Goal: Task Accomplishment & Management: Manage account settings

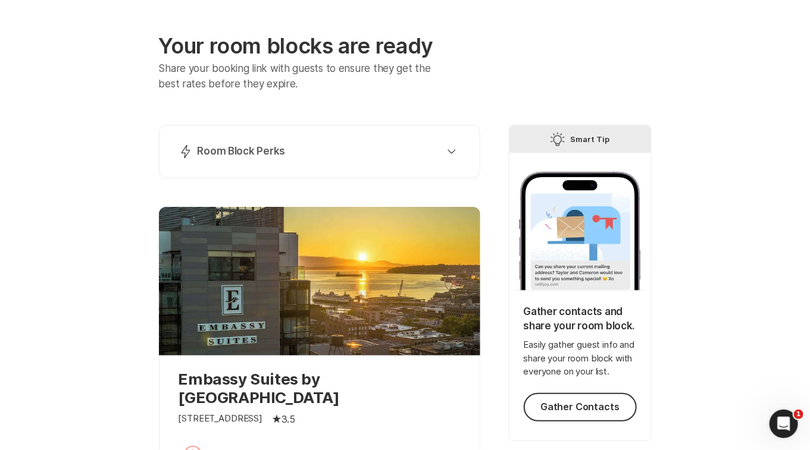
scroll to position [46, 0]
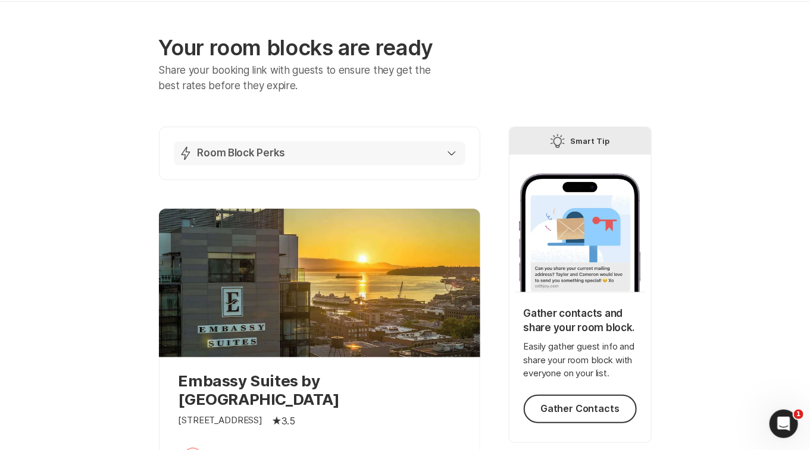
click at [450, 151] on icon "button" at bounding box center [451, 153] width 8 height 5
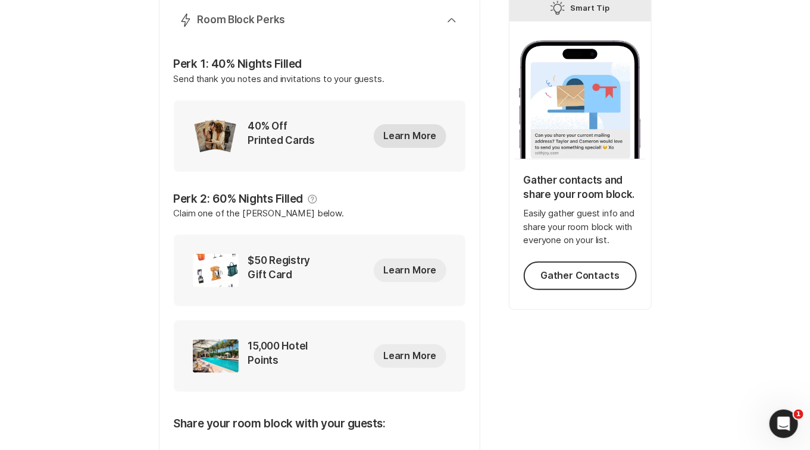
scroll to position [156, 0]
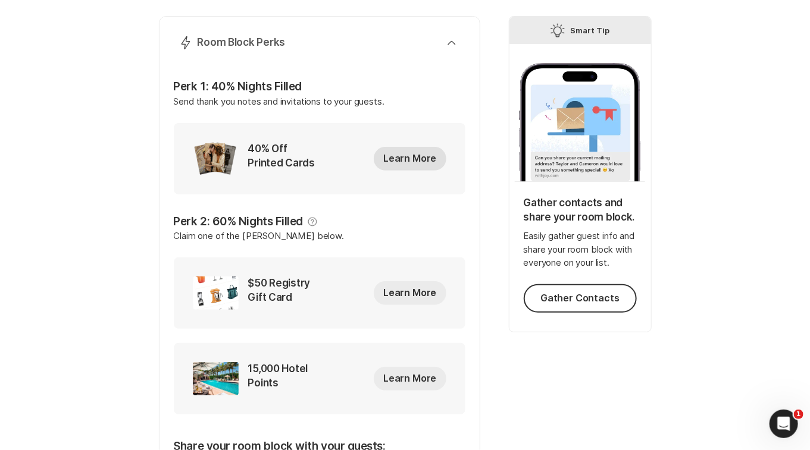
click at [406, 157] on button "Learn More" at bounding box center [410, 159] width 72 height 24
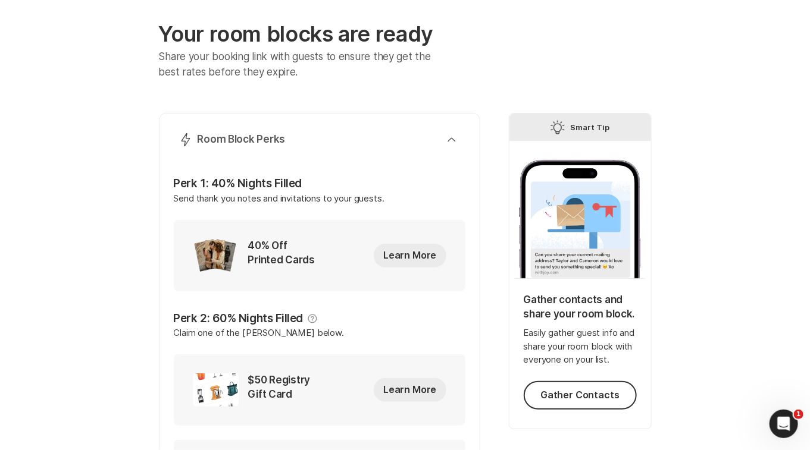
scroll to position [45, 0]
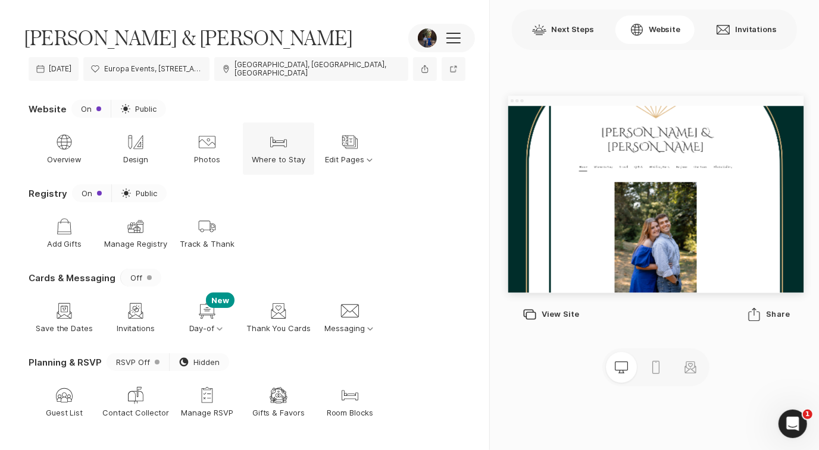
click at [302, 155] on p "Where to Stay" at bounding box center [279, 160] width 54 height 11
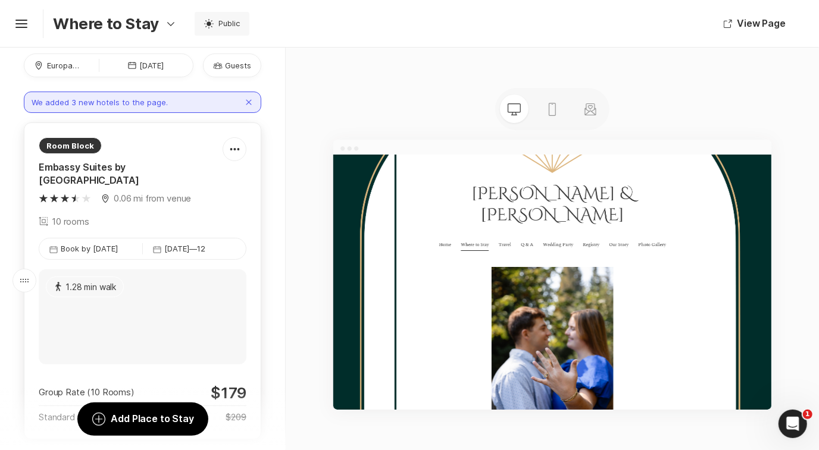
scroll to position [57, 0]
click at [193, 194] on div "Map Marker 0.06 mi from venue 10 rooms" at bounding box center [131, 210] width 184 height 36
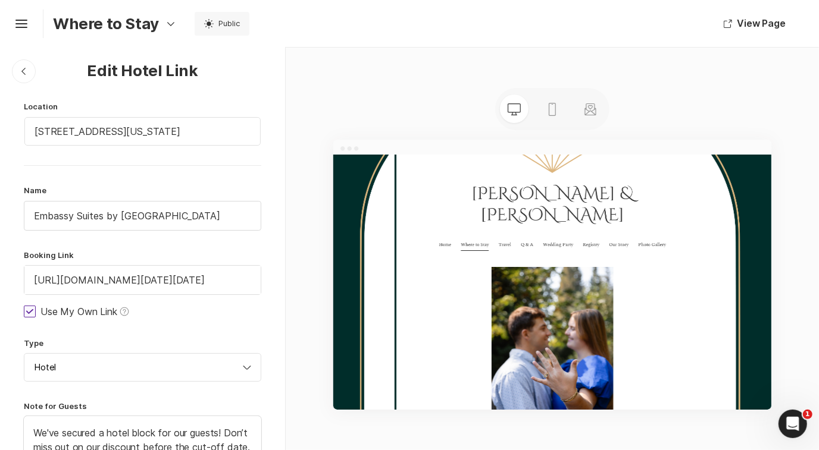
scroll to position [0, 0]
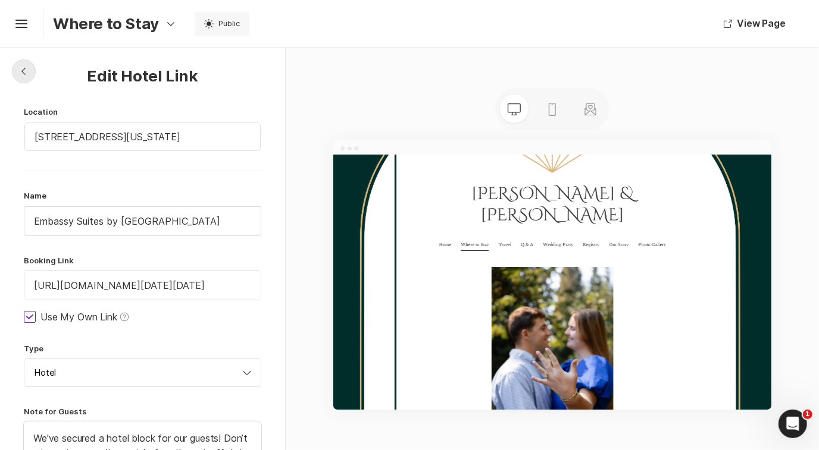
click at [26, 67] on icon "Chevron Left Square" at bounding box center [24, 72] width 10 height 10
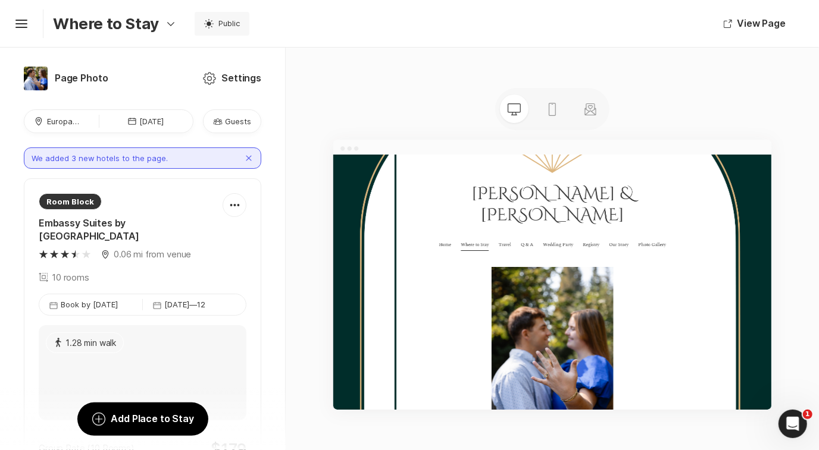
click at [225, 120] on p "Guests" at bounding box center [238, 121] width 26 height 11
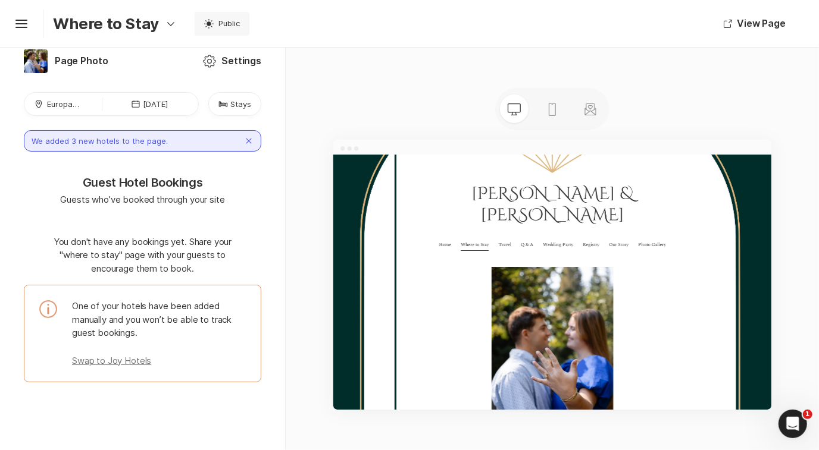
scroll to position [21, 0]
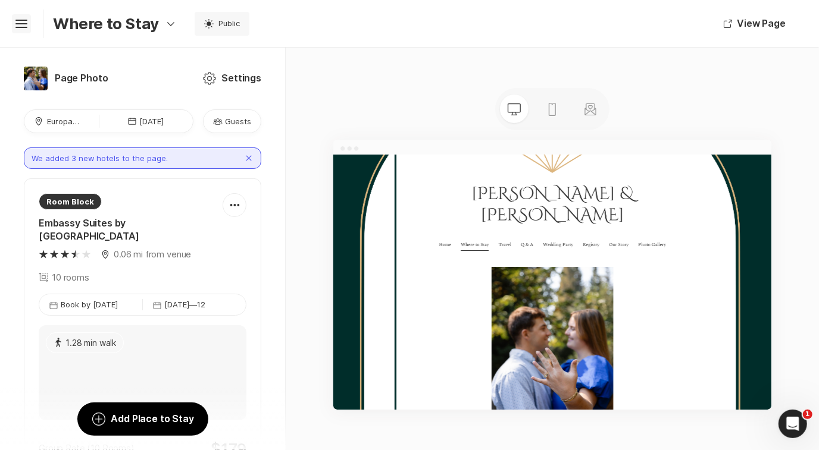
click at [27, 24] on icon "Hamburger" at bounding box center [21, 23] width 19 height 19
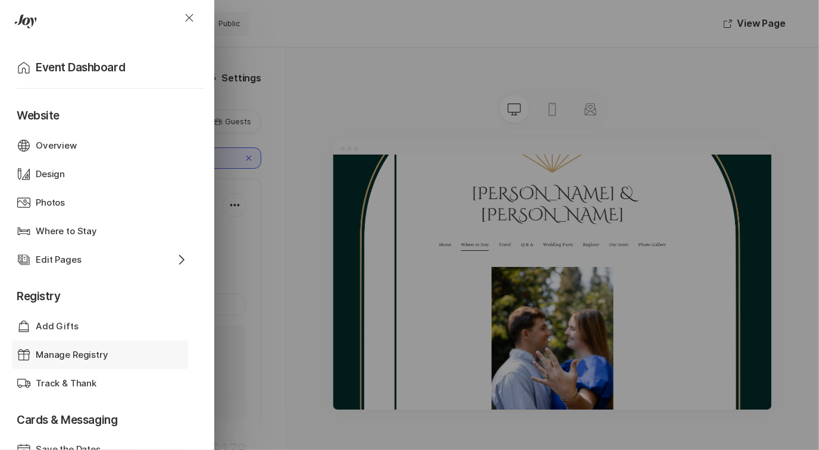
click at [66, 351] on p "Manage Registry" at bounding box center [72, 356] width 73 height 14
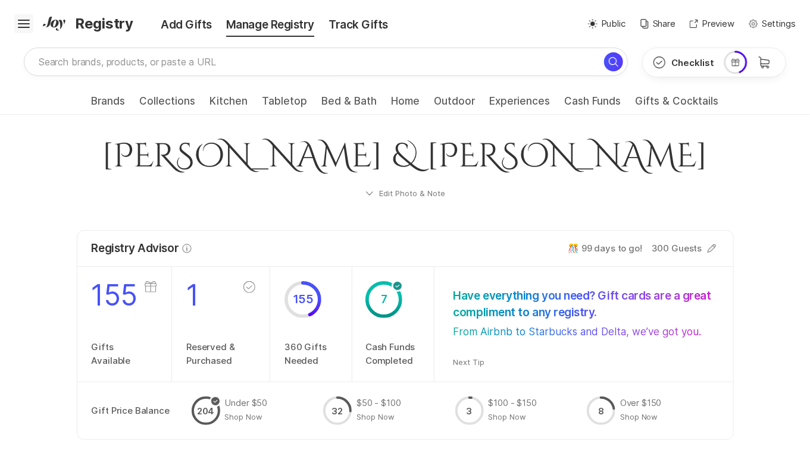
click at [23, 23] on icon at bounding box center [24, 22] width 12 height 5
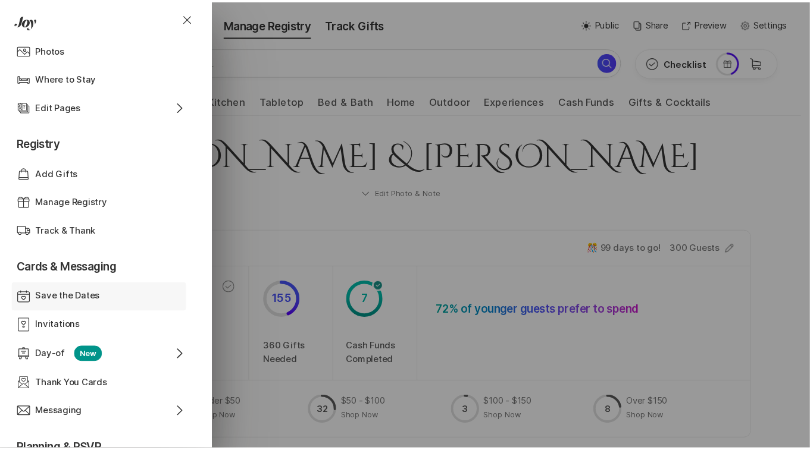
scroll to position [156, 0]
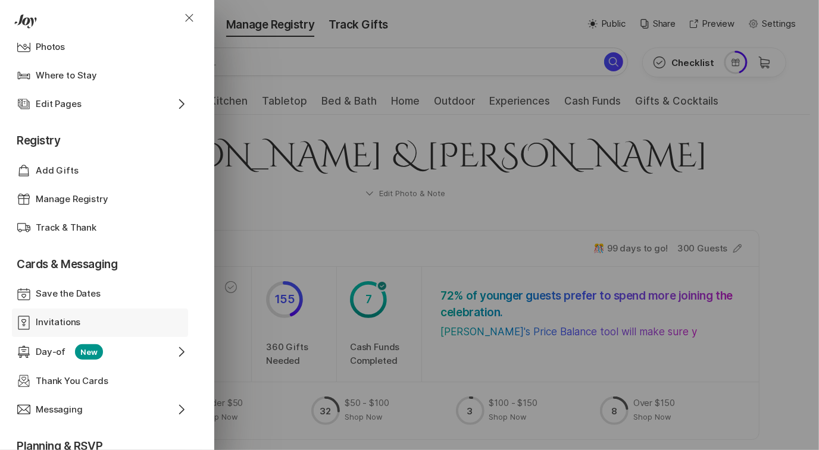
click at [83, 325] on div "Invitations" at bounding box center [100, 323] width 129 height 14
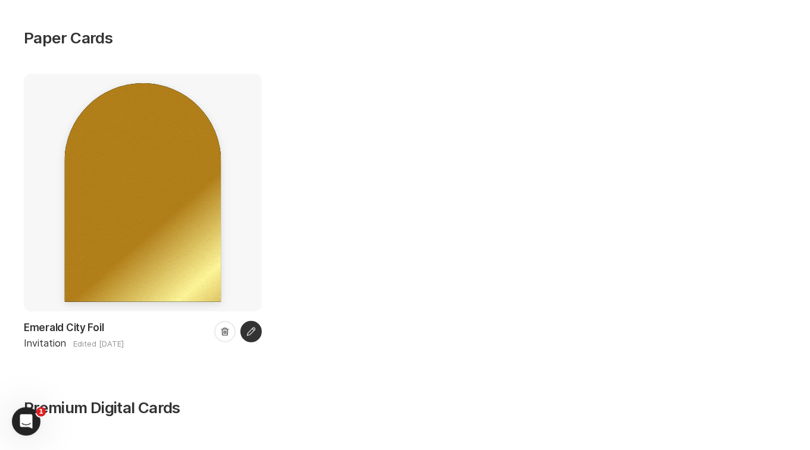
scroll to position [92, 0]
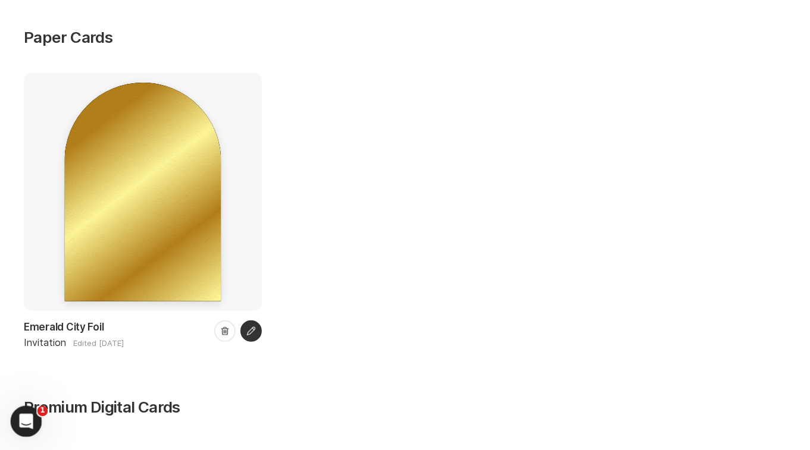
click at [15, 425] on div "Open Intercom Messenger" at bounding box center [24, 419] width 39 height 39
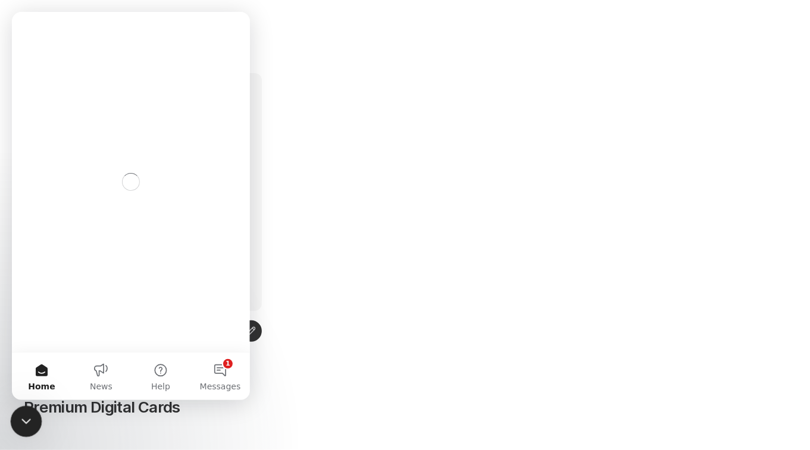
scroll to position [0, 0]
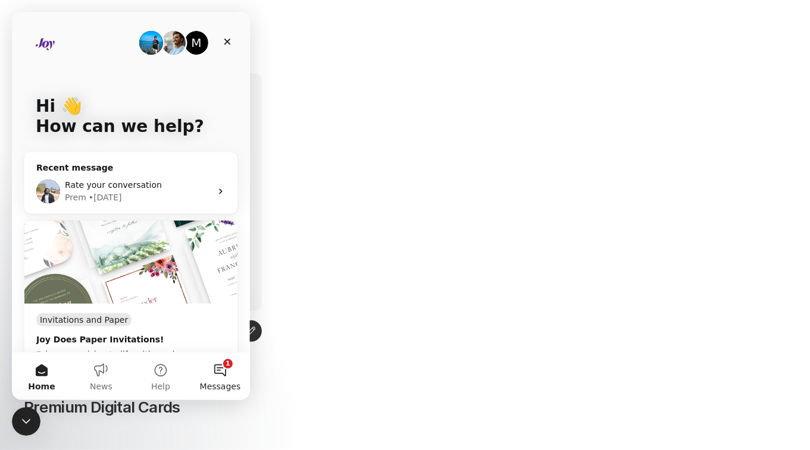
click at [220, 371] on button "1 Messages" at bounding box center [219, 377] width 59 height 48
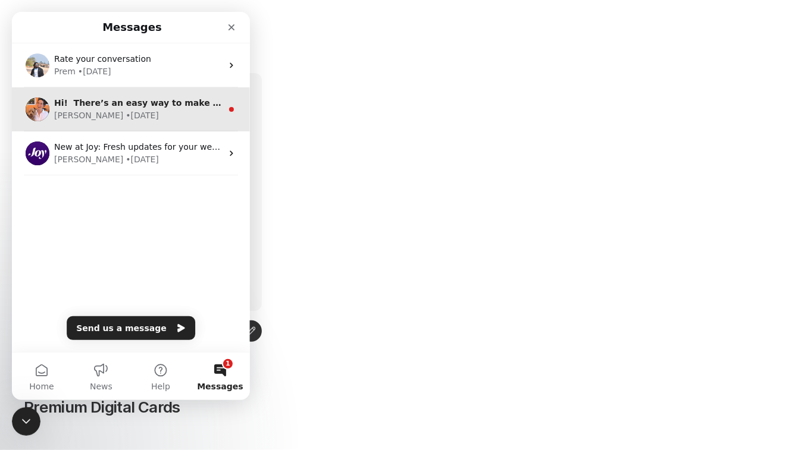
click at [198, 110] on div "[PERSON_NAME] • [DATE]" at bounding box center [138, 115] width 168 height 12
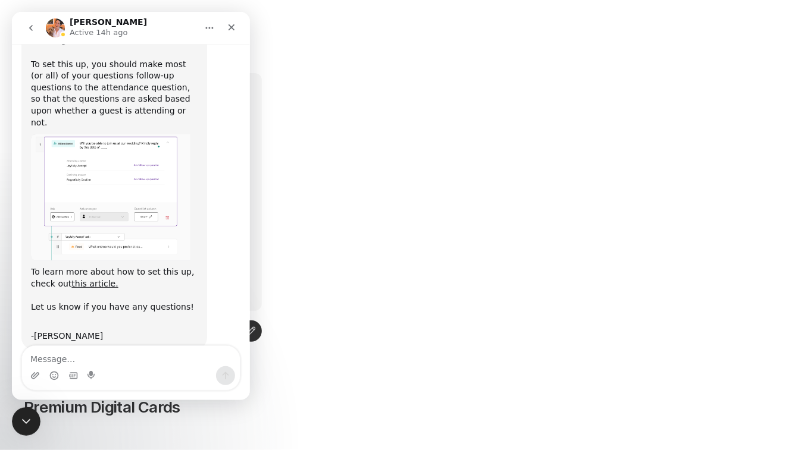
scroll to position [121, 0]
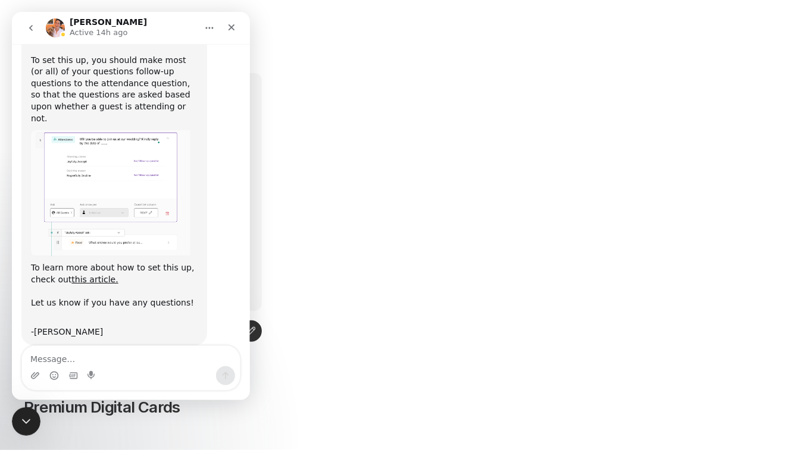
click at [352, 161] on div "reception to follow at four o'clock in the afternoon [STREET_ADDRESS][US_STATE]…" at bounding box center [405, 222] width 762 height 299
click at [235, 31] on icon "Close" at bounding box center [232, 28] width 10 height 10
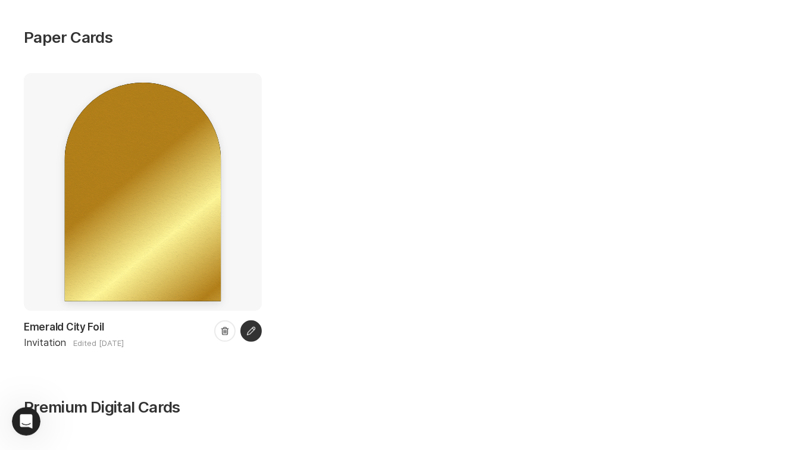
click at [160, 186] on div at bounding box center [143, 192] width 164 height 227
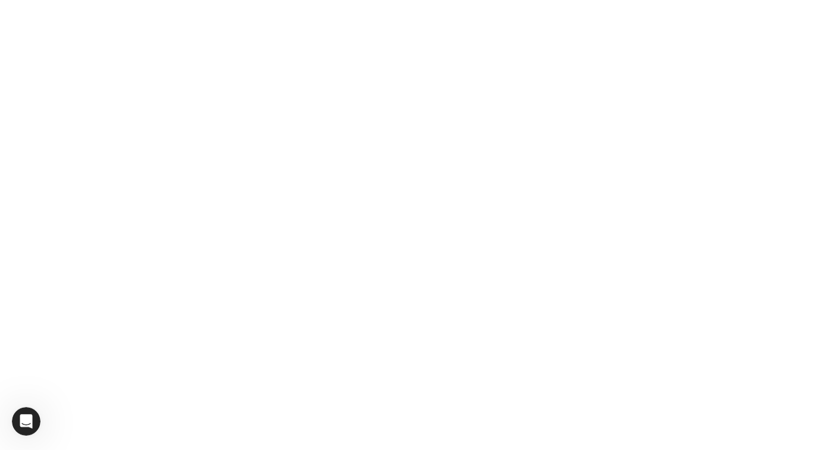
scroll to position [121, 0]
select select "170"
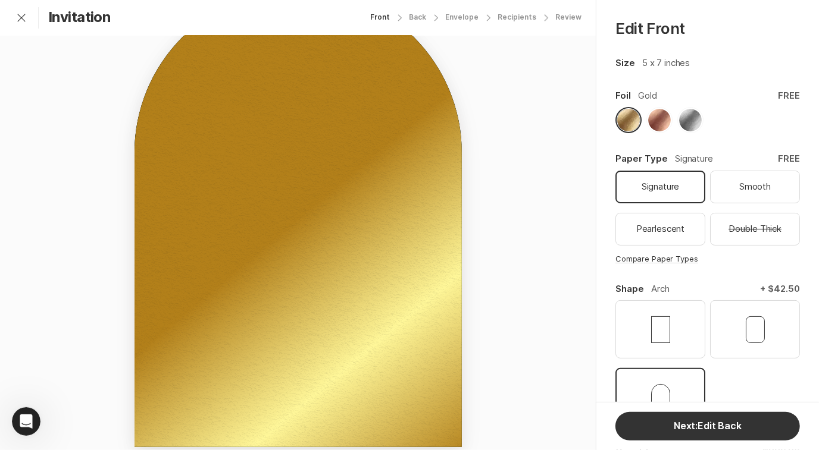
scroll to position [104, 0]
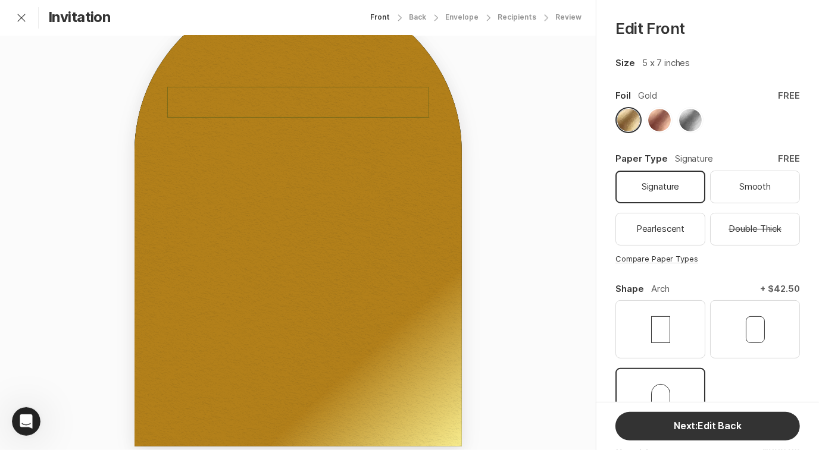
click at [333, 104] on div "Together with their families, you’re invited to celebrate the love of" at bounding box center [298, 102] width 262 height 30
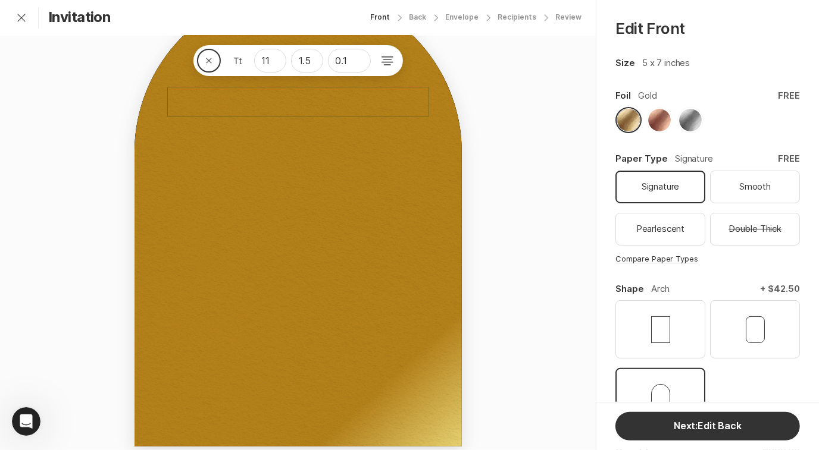
click at [391, 108] on div "Together with their families, you’re invited to celebrate the love of" at bounding box center [298, 102] width 262 height 30
drag, startPoint x: 401, startPoint y: 108, endPoint x: 339, endPoint y: 104, distance: 62.6
click at [339, 104] on div "Together with their families, you’re invited to celebrate the love of" at bounding box center [298, 102] width 181 height 30
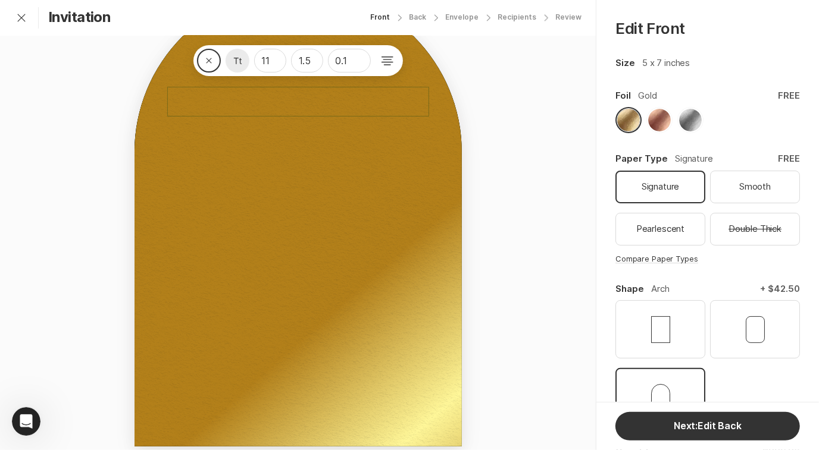
click at [233, 62] on icon at bounding box center [237, 61] width 24 height 24
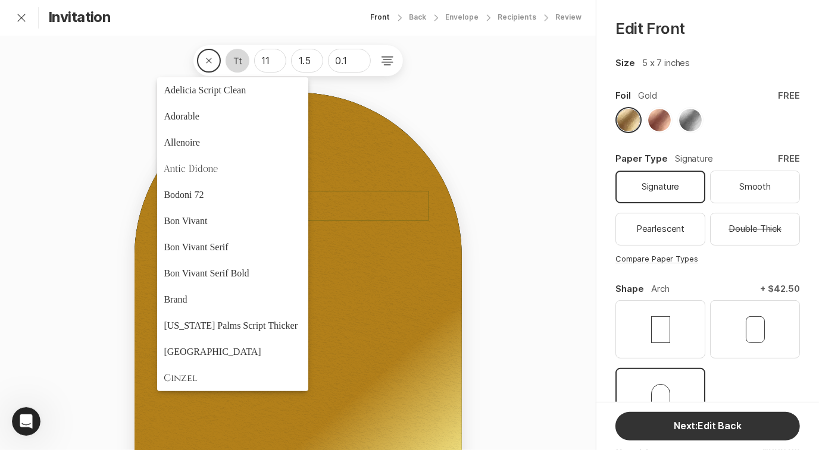
scroll to position [196, 0]
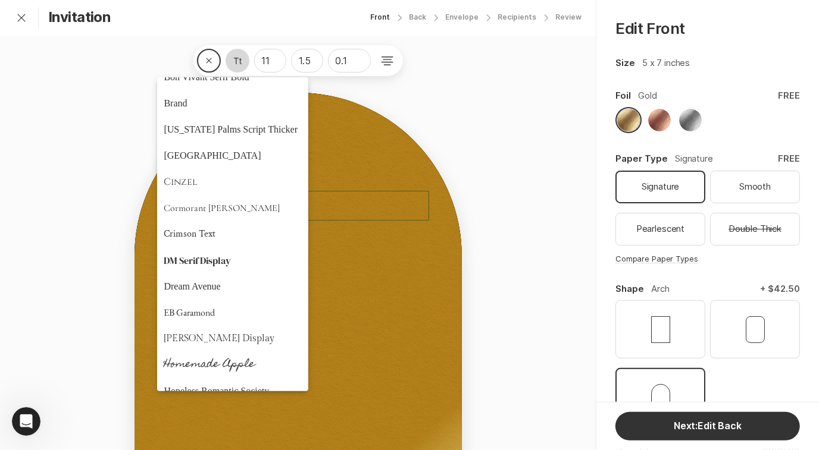
click at [363, 207] on div "Together with their families, you’re invited to celebrate the love of" at bounding box center [298, 206] width 181 height 30
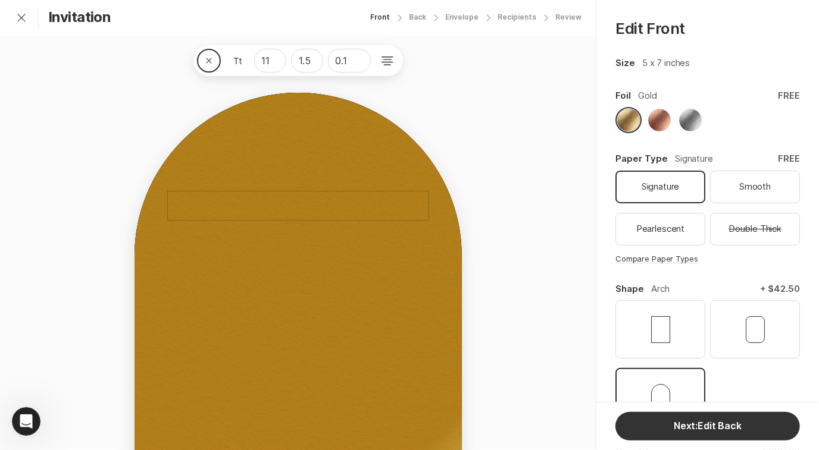
click at [393, 215] on div "Together with their families, you’re invited to celebrate the love of" at bounding box center [298, 206] width 262 height 30
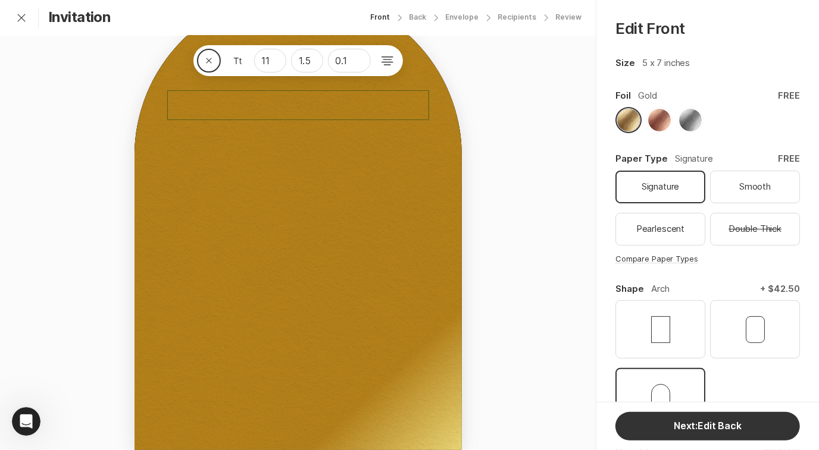
scroll to position [101, 0]
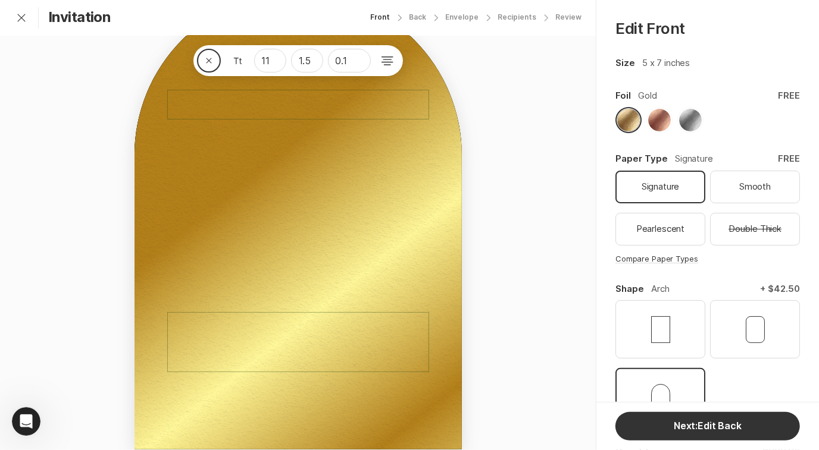
click at [336, 318] on div "at four o'clock in the afternoon [STREET_ADDRESS][US_STATE]" at bounding box center [298, 334] width 262 height 45
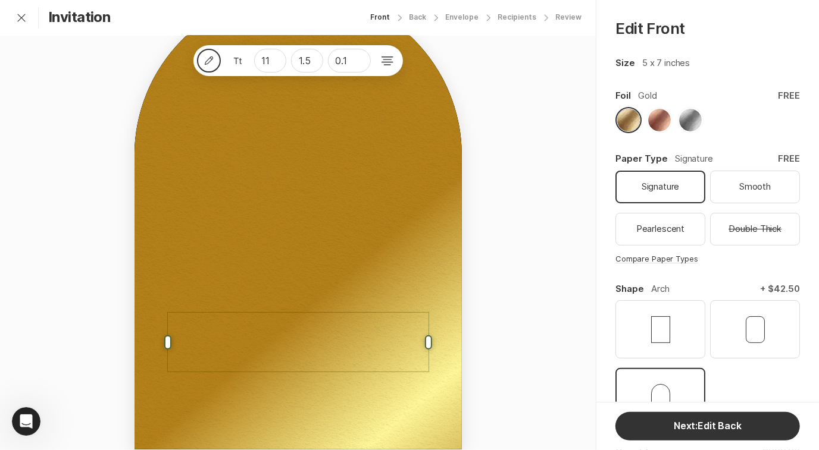
type input "33"
type input "1.2"
click at [397, 268] on div "[PERSON_NAME]" at bounding box center [299, 263] width 262 height 17
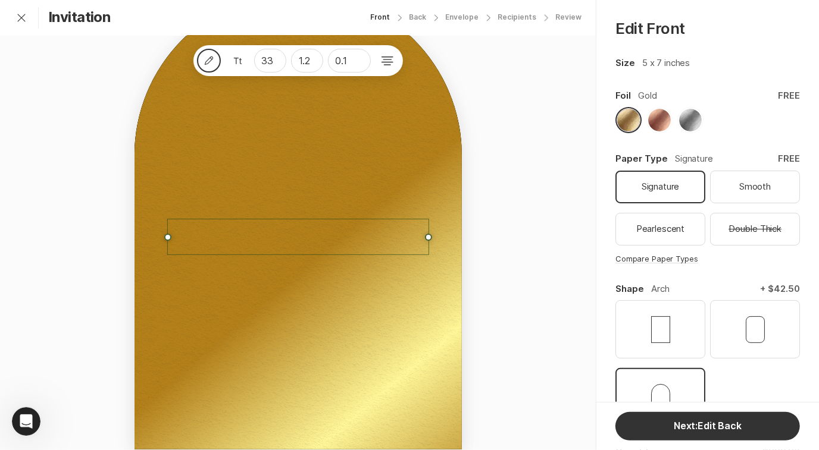
type input "12"
type input "1.5"
type input "0.15"
click at [350, 112] on div "Together with their families, you’re invited to celebrate the love of" at bounding box center [298, 105] width 262 height 30
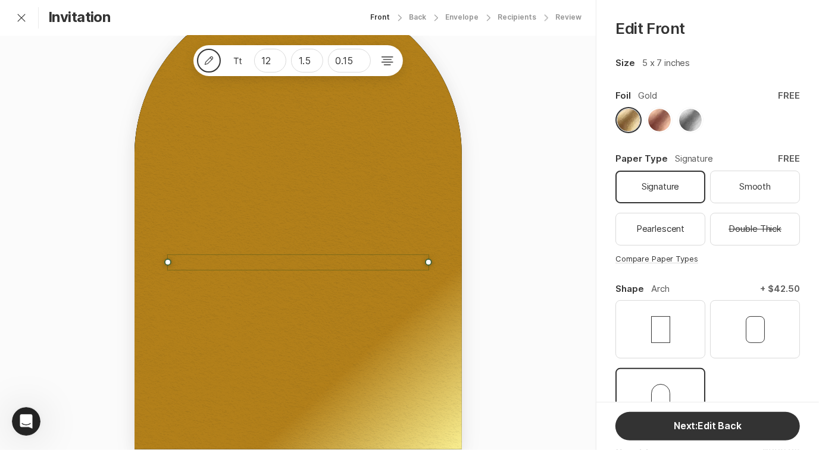
click at [327, 106] on div "Together with their families, you’re invited to celebrate the love of" at bounding box center [298, 105] width 262 height 30
type input "11"
type input "0.1"
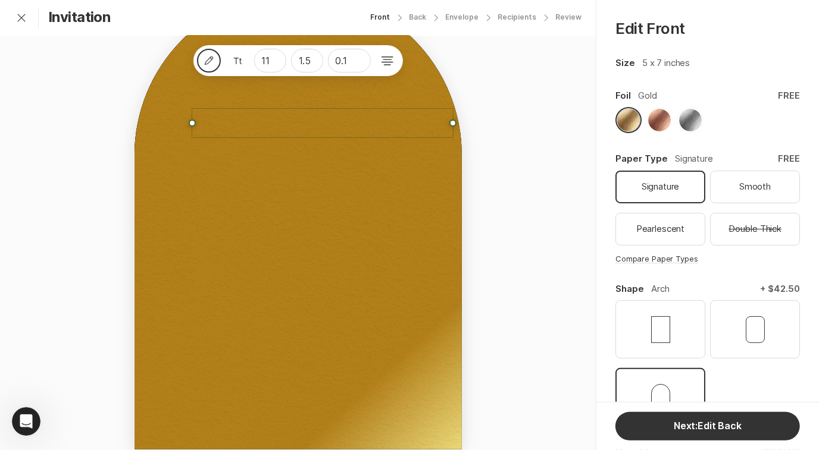
click at [381, 118] on div "Together with their families, you’re invited to celebrate the love of" at bounding box center [323, 123] width 262 height 30
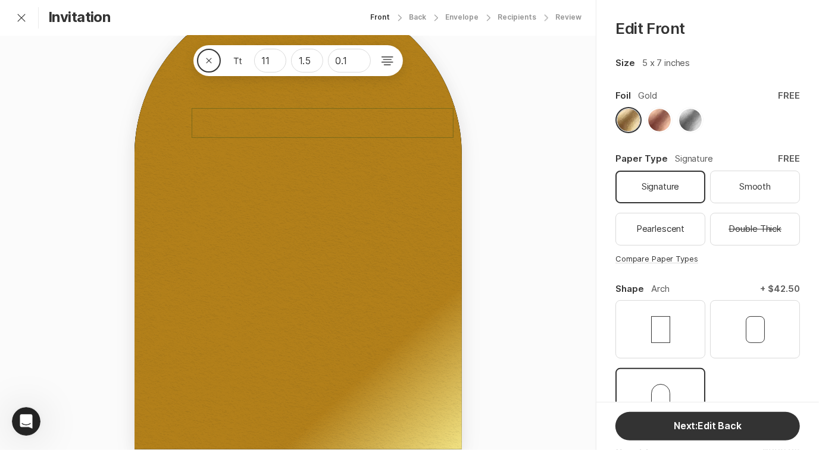
drag, startPoint x: 381, startPoint y: 118, endPoint x: 364, endPoint y: 120, distance: 17.3
click at [364, 120] on div "Together with their families, you’re invited to celebrate the love of" at bounding box center [323, 123] width 181 height 30
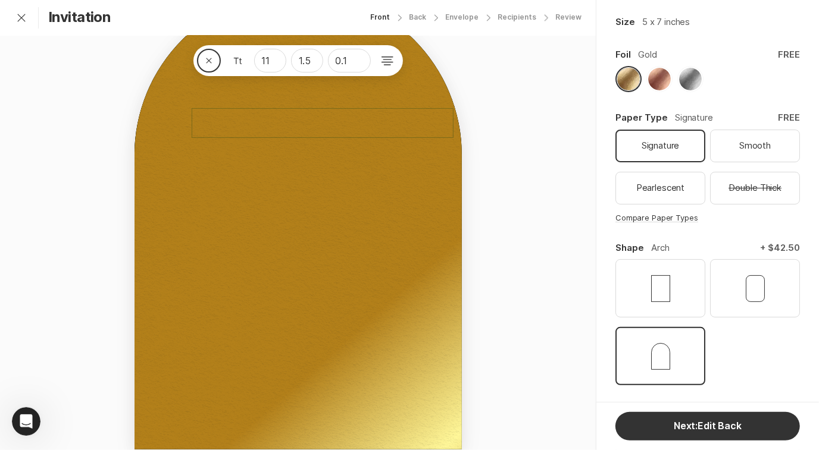
scroll to position [37, 0]
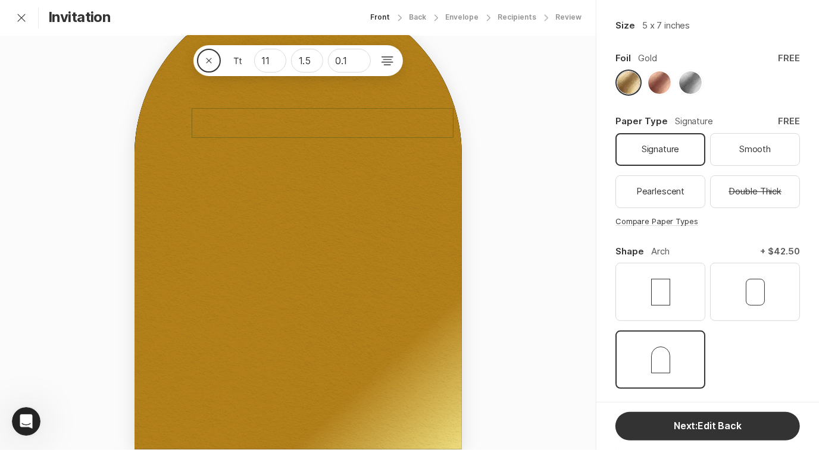
drag, startPoint x: 389, startPoint y: 116, endPoint x: 358, endPoint y: 107, distance: 31.6
click at [358, 107] on div "reception to follow at four o'clock in the afternoon [STREET_ADDRESS][US_STATE]…" at bounding box center [297, 221] width 327 height 458
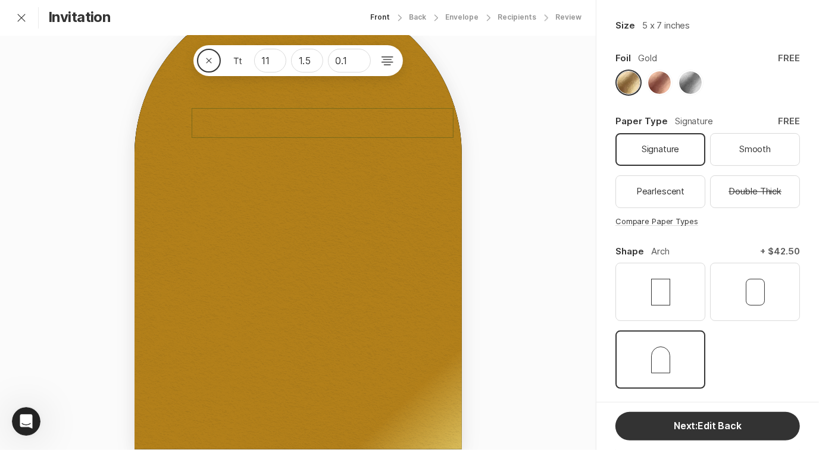
click at [476, 116] on div "Close 11 1.5 0.1 reception to follow at four o'clock in the afternoon [STREET_A…" at bounding box center [298, 211] width 596 height 553
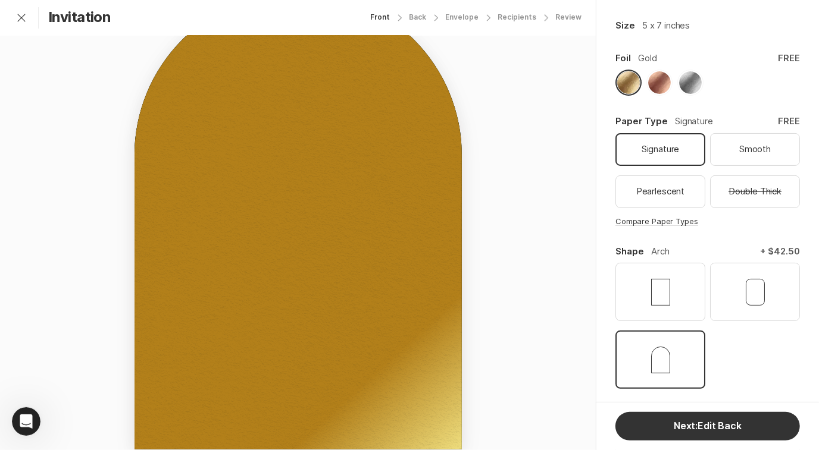
click at [377, 121] on div "Together with their families, you’re invited to celebrate the love of" at bounding box center [323, 123] width 262 height 30
click at [357, 114] on div "Together with their families, you’re invited to celebrate the love of" at bounding box center [323, 123] width 262 height 30
click at [337, 89] on div "reception to follow at four o'clock in the afternoon [STREET_ADDRESS][US_STATE]…" at bounding box center [297, 221] width 327 height 458
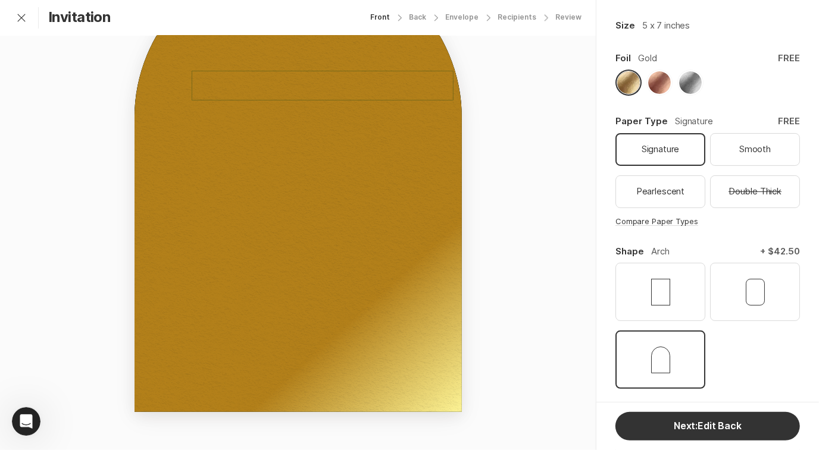
click at [334, 85] on div "Together with their families, you’re invited to celebrate the love of" at bounding box center [323, 86] width 262 height 30
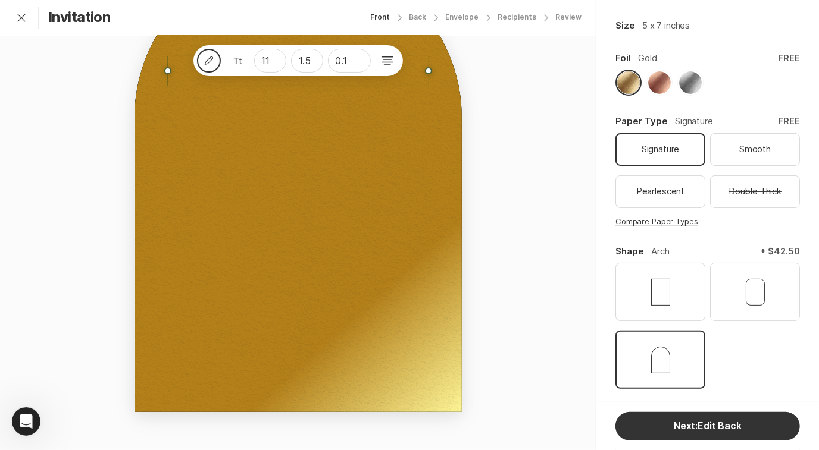
click at [322, 74] on div "Pencil 11 1.5 0.1 reception to follow at four o'clock in the afternoon [STREET_…" at bounding box center [298, 173] width 596 height 553
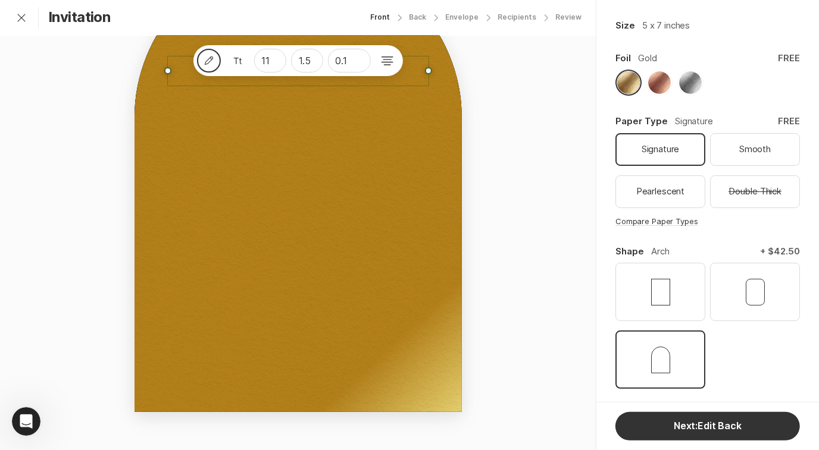
click at [500, 127] on div "Pencil 11 1.5 0.1 reception to follow at four o'clock in the afternoon [STREET_…" at bounding box center [298, 173] width 596 height 553
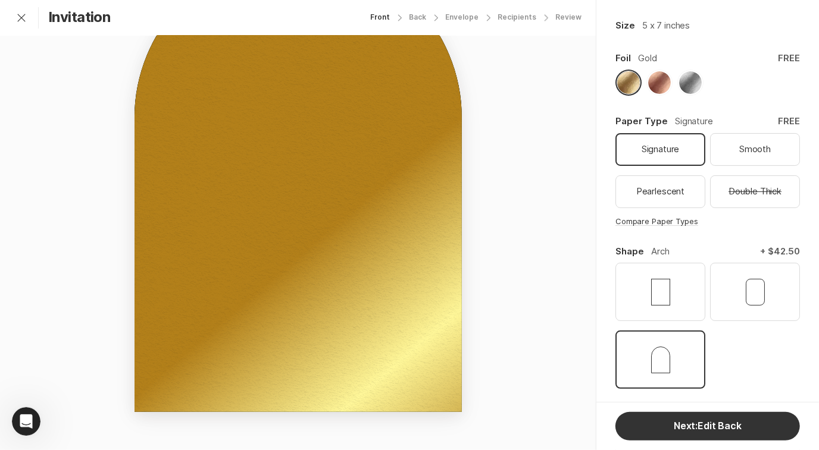
click at [447, 251] on div "reception to follow at four o'clock in the afternoon [STREET_ADDRESS][US_STATE]…" at bounding box center [297, 183] width 327 height 458
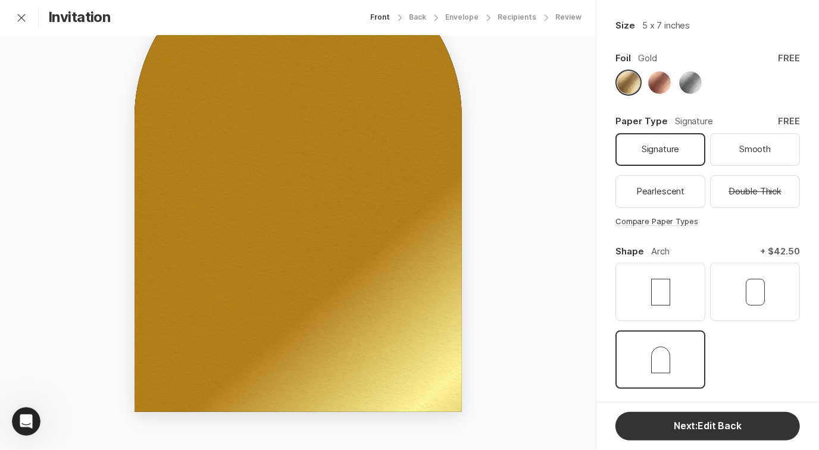
scroll to position [75, 0]
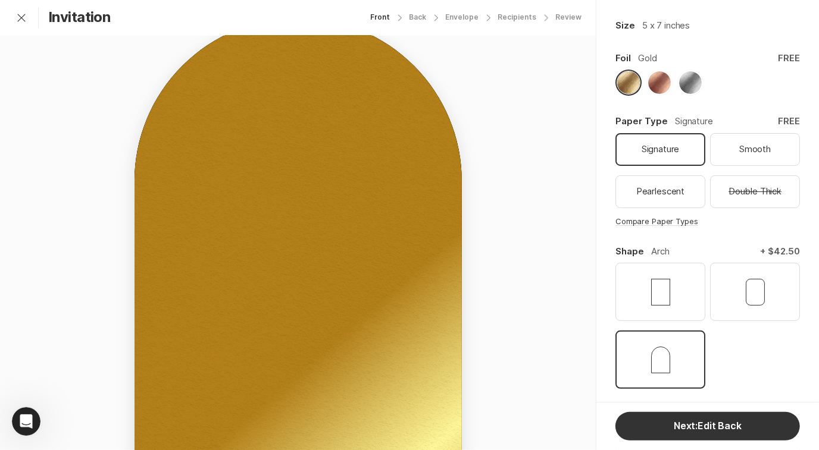
click at [409, 250] on div "[PERSON_NAME]" at bounding box center [299, 281] width 262 height 72
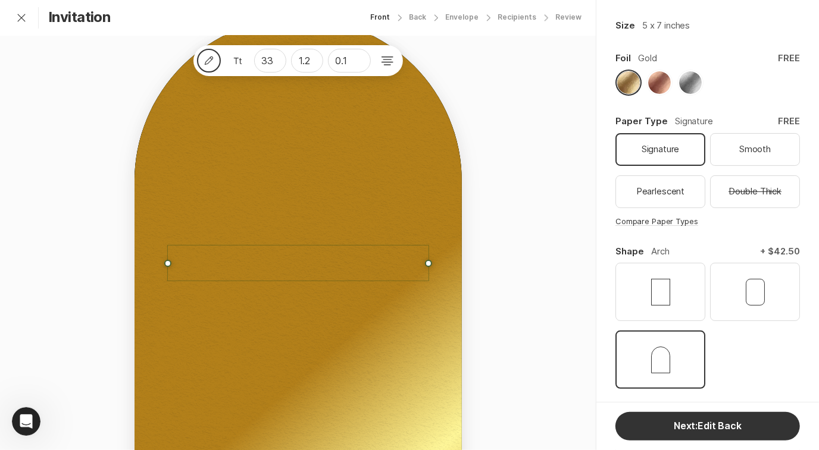
click at [444, 265] on div "reception to follow at four o'clock in the afternoon [STREET_ADDRESS][US_STATE]…" at bounding box center [297, 247] width 327 height 458
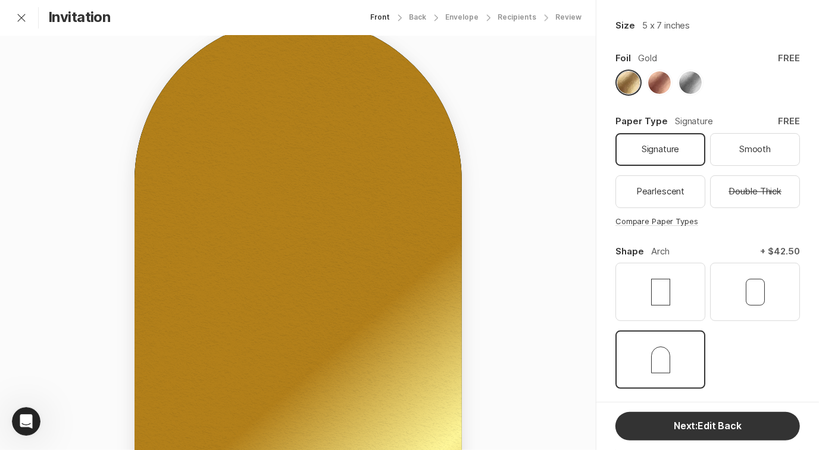
click at [450, 268] on div "reception to follow at four o'clock in the afternoon [STREET_ADDRESS][US_STATE]…" at bounding box center [297, 247] width 327 height 458
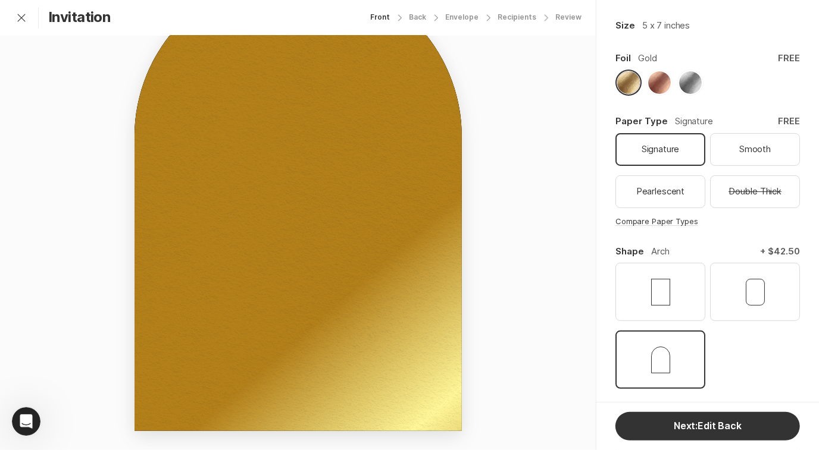
click at [450, 268] on div "reception to follow at four o'clock in the afternoon [STREET_ADDRESS][US_STATE]…" at bounding box center [297, 202] width 327 height 458
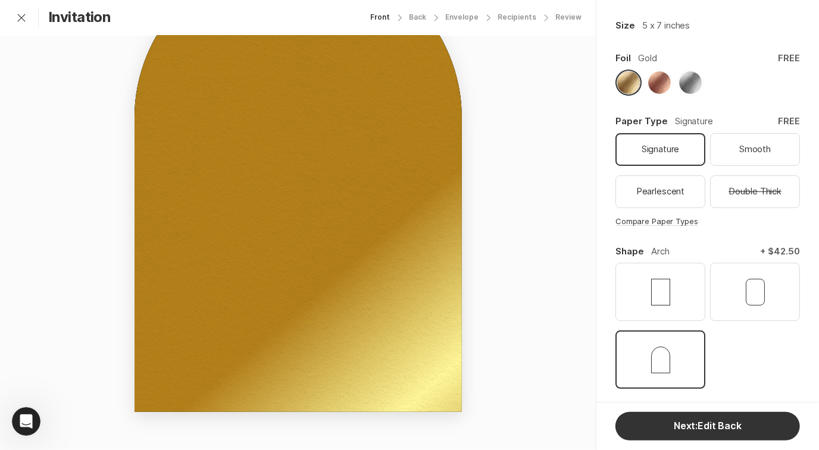
scroll to position [0, 0]
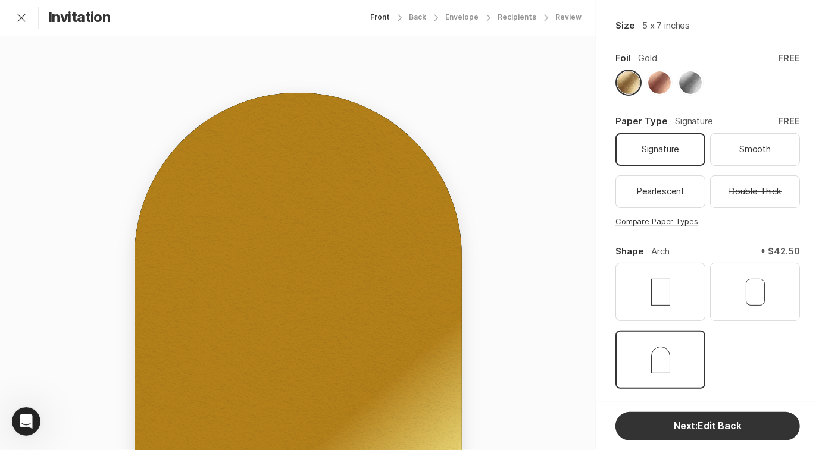
click at [287, 215] on div "Together with their families, you’re invited to celebrate the love of" at bounding box center [298, 210] width 262 height 30
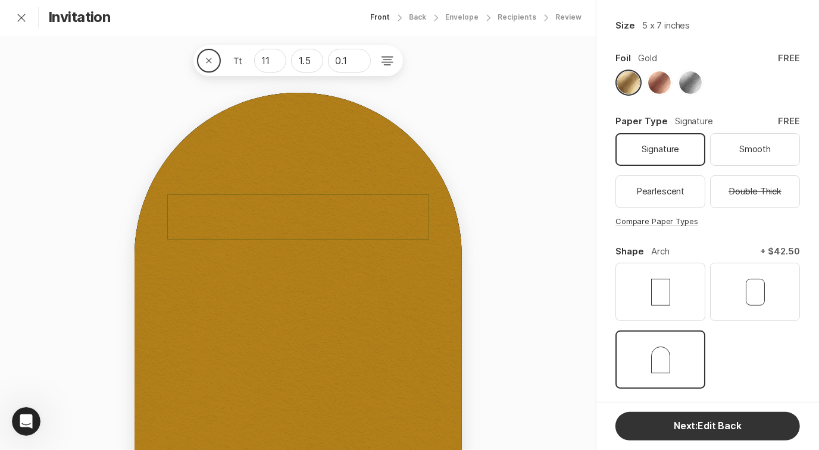
click at [519, 173] on div "Close 11 1.5 0.1 reception to follow at four o'clock in the afternoon [STREET_A…" at bounding box center [298, 312] width 596 height 553
click at [361, 209] on div "Because you have shared in their lives with your friendship and love, the honor…" at bounding box center [298, 217] width 262 height 45
click at [404, 216] on div "Because you have shared in their lives with your friendship and love, the honor…" at bounding box center [298, 217] width 262 height 45
click at [328, 219] on div "Because you have shared in their lives with your friendship and love, the honor…" at bounding box center [298, 217] width 262 height 45
drag, startPoint x: 355, startPoint y: 218, endPoint x: 358, endPoint y: 208, distance: 10.5
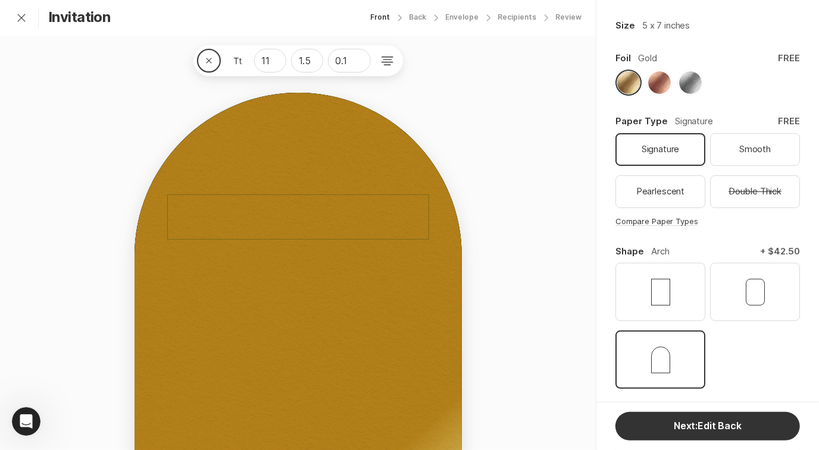
click at [358, 208] on div "Because you have shared in their lives with your friendship and love, the honor…" at bounding box center [298, 217] width 262 height 45
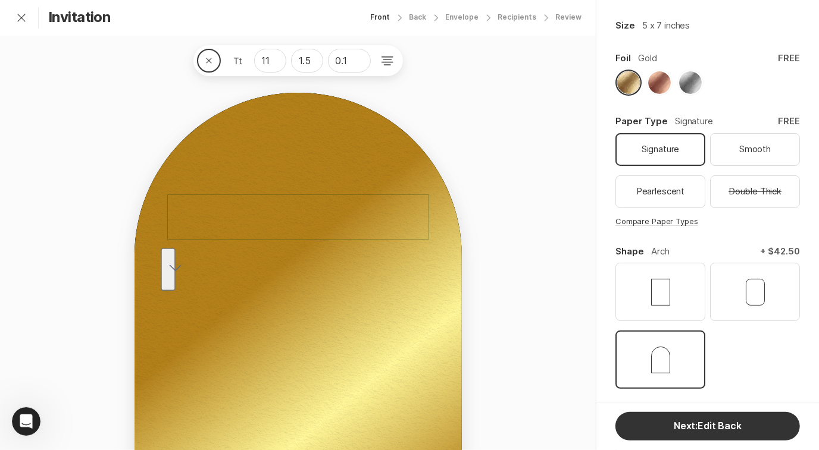
click at [171, 274] on button "See rewrite suggestions" at bounding box center [168, 269] width 14 height 43
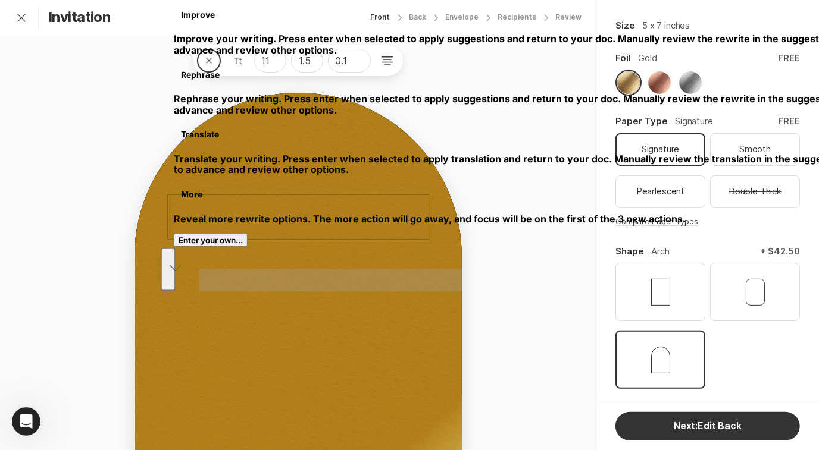
click at [502, 288] on div "Close 11 1.5 0.1 reception to follow at four o'clock in the afternoon [STREET_A…" at bounding box center [298, 312] width 596 height 553
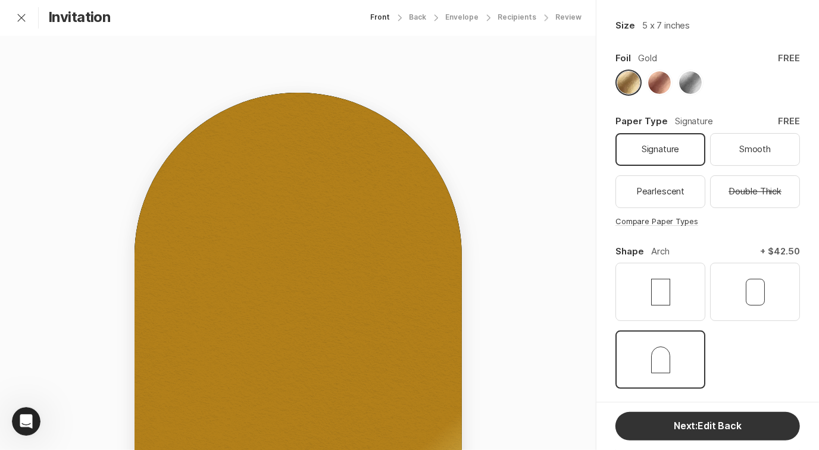
click at [387, 215] on div "Because you have shared in their lives with your friendship and love, the honor…" at bounding box center [298, 217] width 262 height 45
click at [358, 187] on div "Because you have shared in their lives with your friendship and love, the honor…" at bounding box center [298, 204] width 262 height 45
click at [545, 138] on div "Pencil 11 1.5 0.1 reception to follow at four o'clock in the afternoon [STREET_…" at bounding box center [298, 312] width 596 height 553
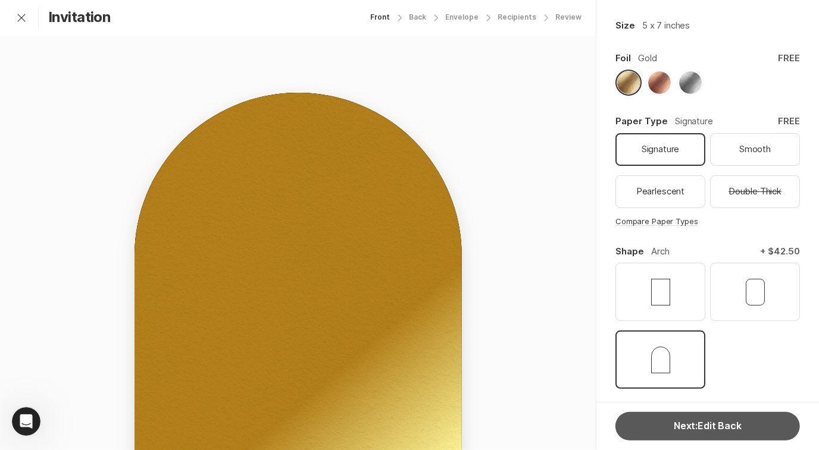
click at [735, 433] on button "Next: Edit Back" at bounding box center [707, 426] width 184 height 29
select select "170"
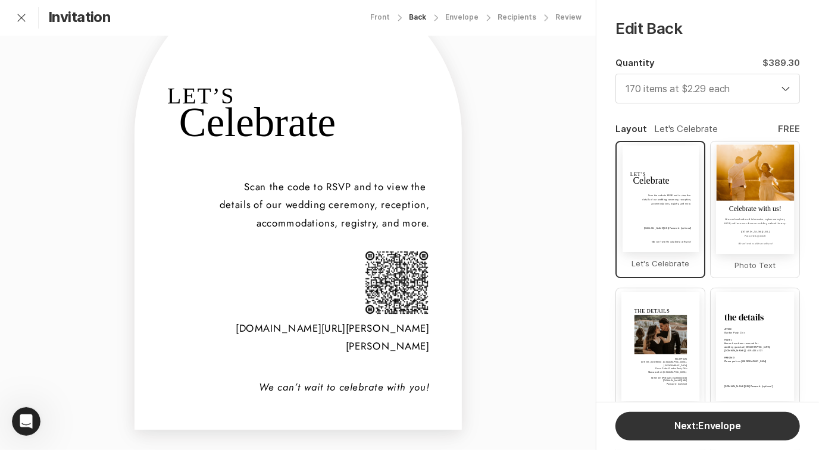
scroll to position [124, 0]
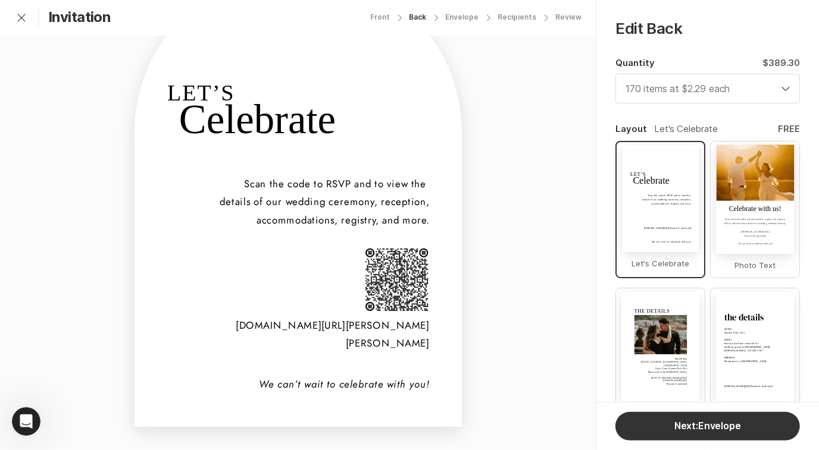
click at [407, 324] on div "[DOMAIN_NAME][URL][PERSON_NAME][PERSON_NAME]" at bounding box center [298, 335] width 262 height 36
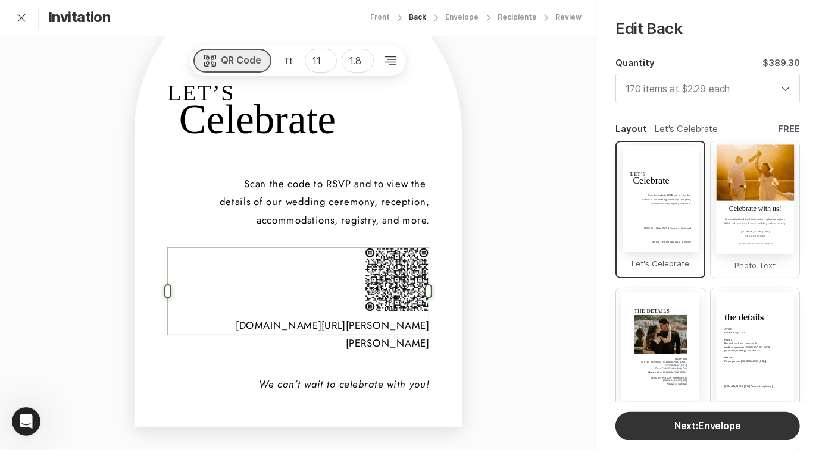
click at [246, 59] on button "QR Code" at bounding box center [232, 61] width 79 height 24
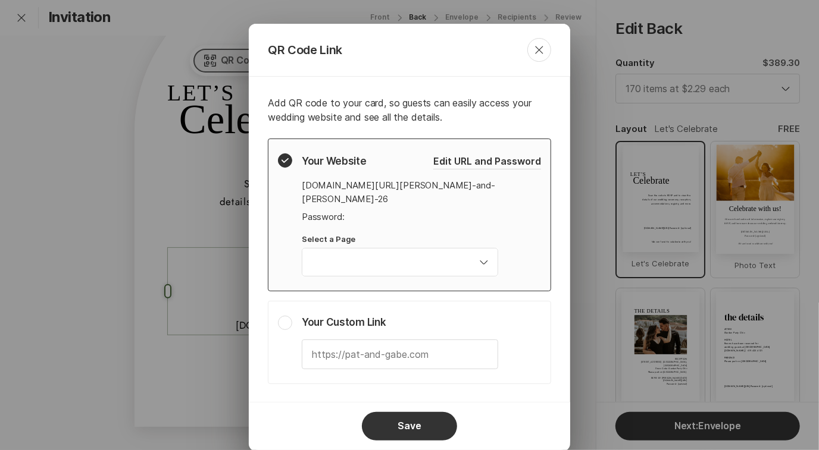
scroll to position [91, 0]
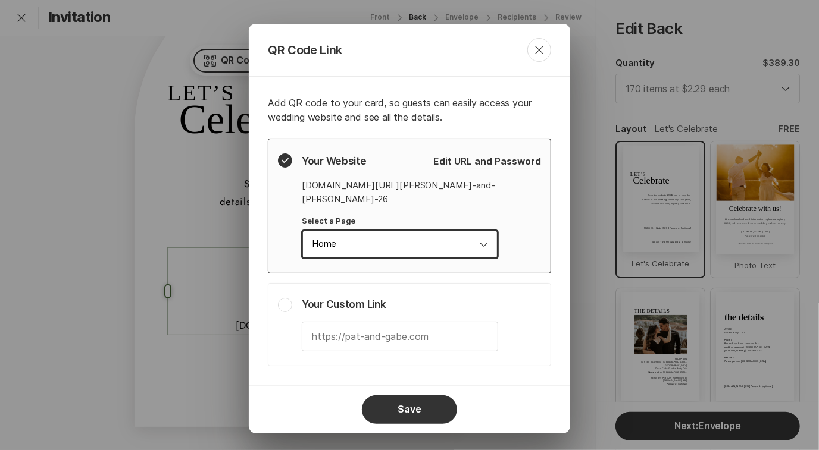
click at [391, 242] on input "Home" at bounding box center [400, 244] width 196 height 29
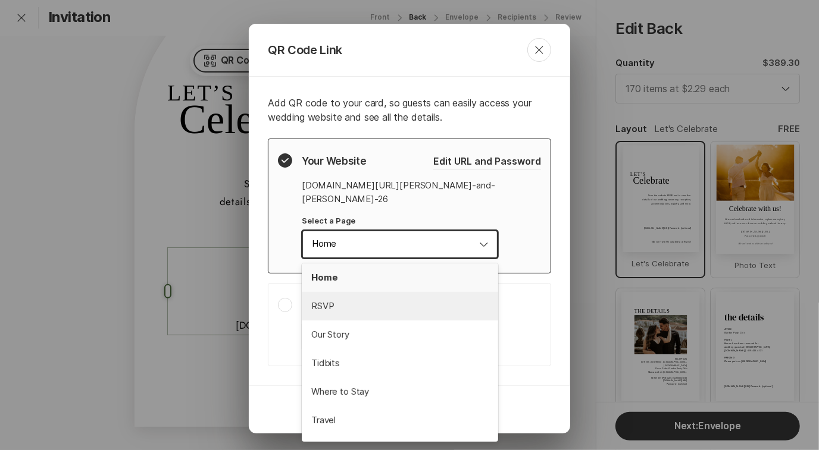
click at [380, 299] on span "RSVP" at bounding box center [399, 306] width 177 height 14
type input "RSVP"
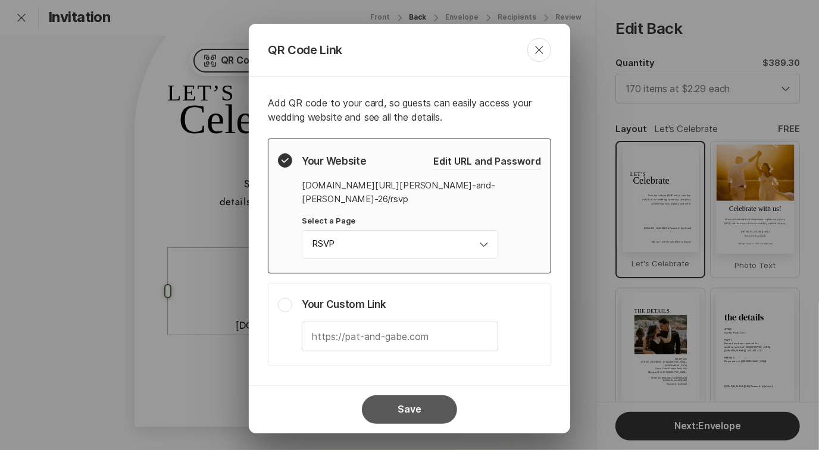
click at [425, 396] on button "Save" at bounding box center [409, 410] width 95 height 29
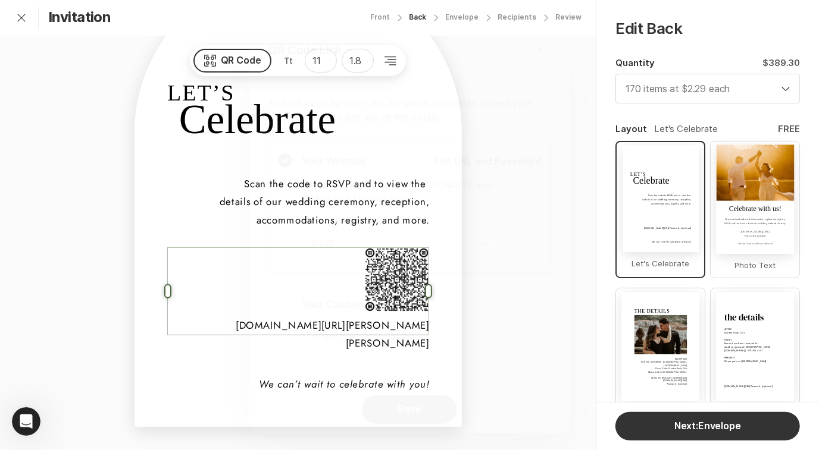
scroll to position [0, 0]
click at [510, 244] on div "QR Code 11 1.8 [DOMAIN_NAME][URL][PERSON_NAME][PERSON_NAME] We can’t wait to ce…" at bounding box center [298, 188] width 596 height 553
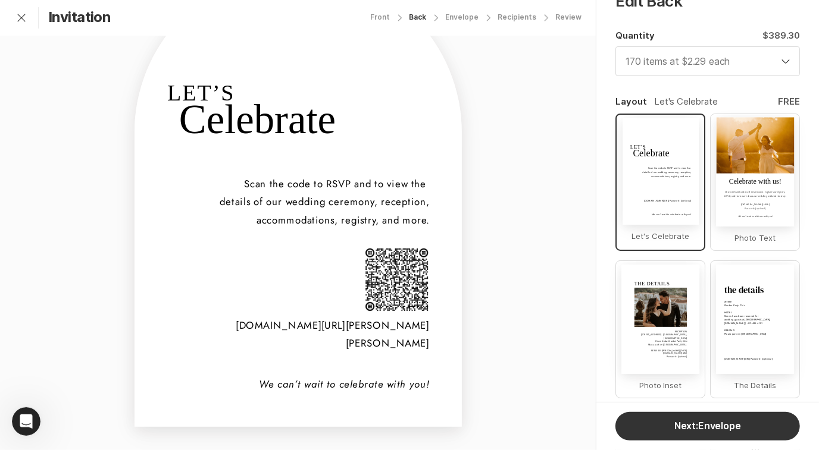
scroll to position [84, 0]
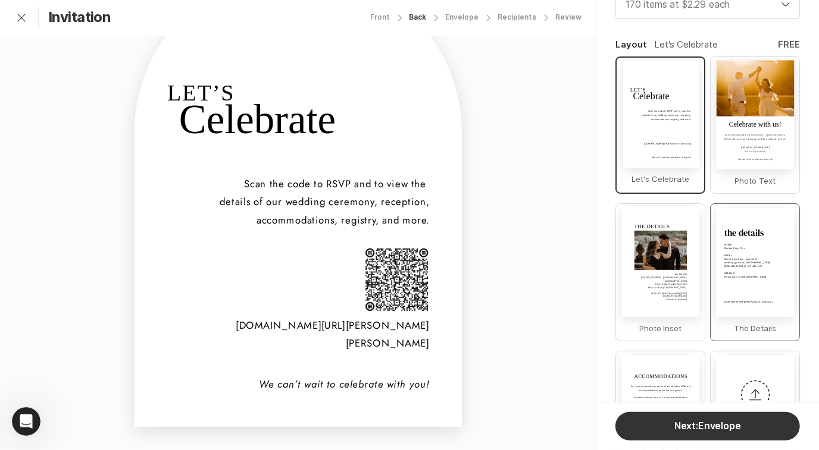
click at [751, 274] on div "[DOMAIN_NAME][URL] Password: [optional] ATTIRE Garden Party Chic HOTEL Rooms ha…" at bounding box center [755, 262] width 78 height 109
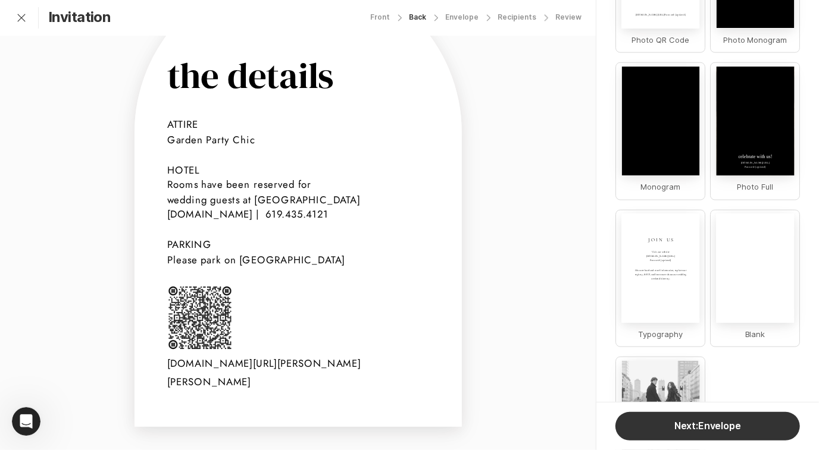
scroll to position [872, 0]
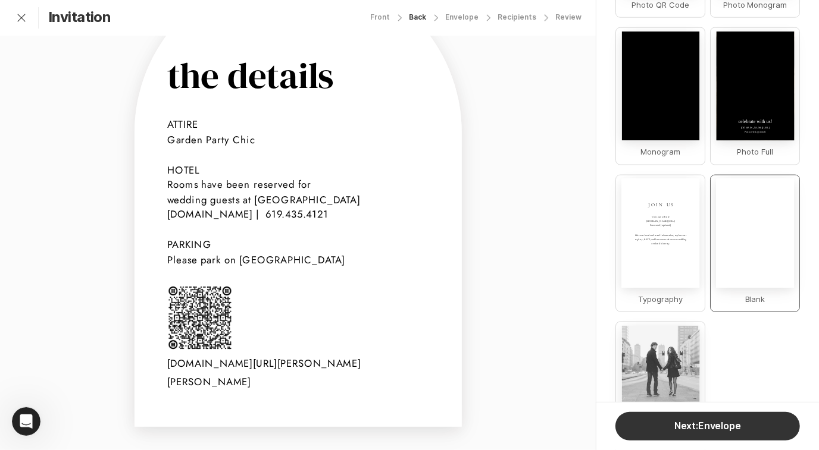
click at [759, 266] on div "button" at bounding box center [755, 233] width 78 height 109
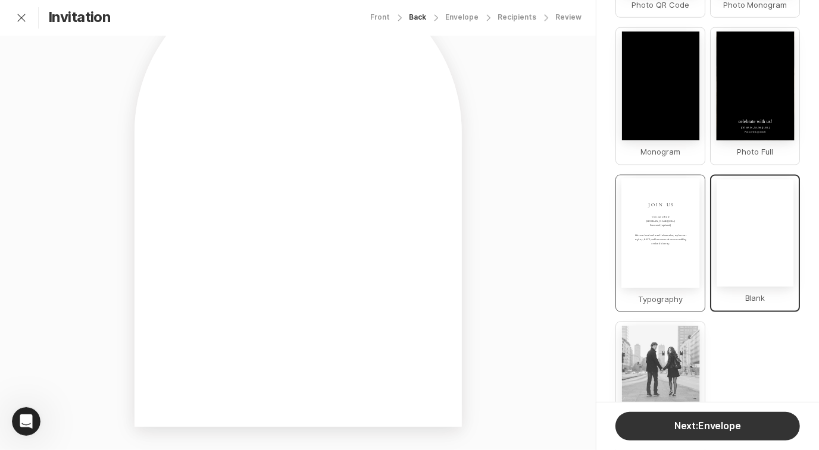
click at [673, 271] on div "JOIN US Discover hotel and travel information, explore our registry, RSVP, and …" at bounding box center [660, 233] width 78 height 109
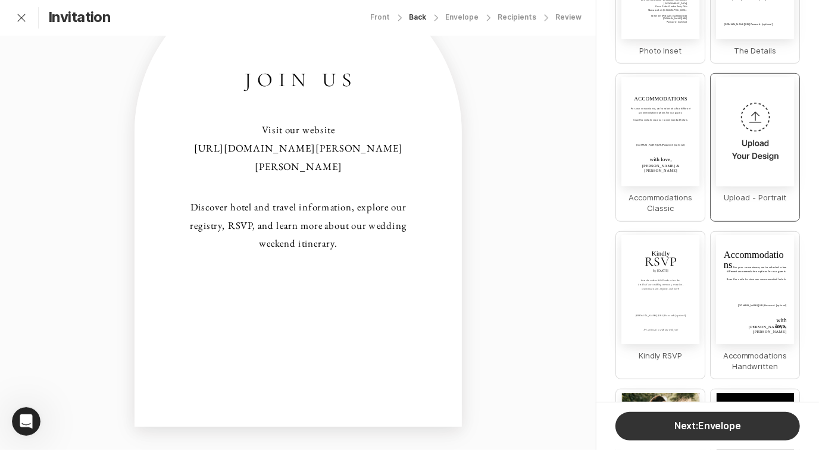
scroll to position [362, 0]
click at [753, 155] on img "button" at bounding box center [755, 132] width 82 height 113
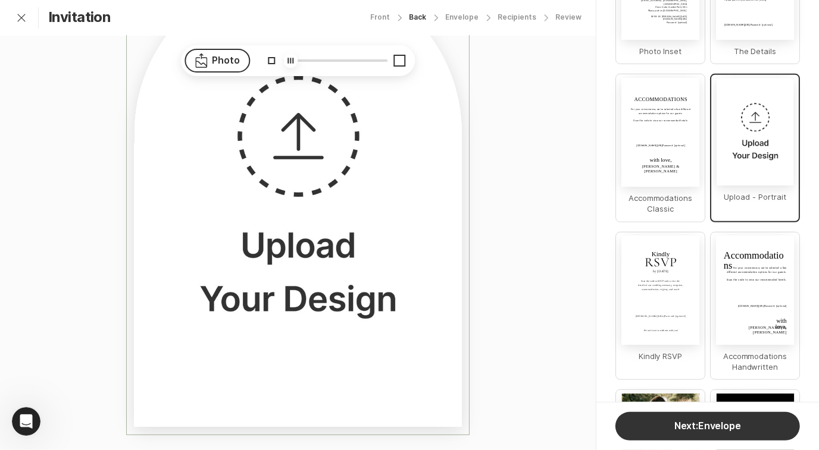
drag, startPoint x: 287, startPoint y: 61, endPoint x: 242, endPoint y: 75, distance: 47.4
click at [242, 75] on div "Photo" at bounding box center [298, 60] width 234 height 31
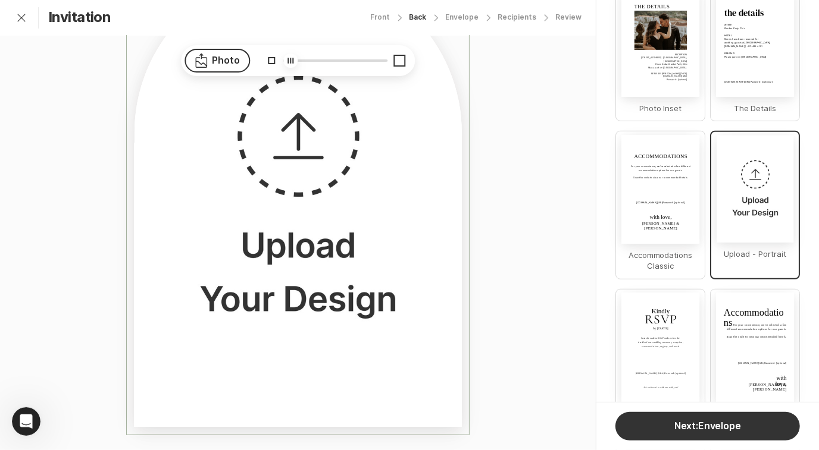
scroll to position [198, 0]
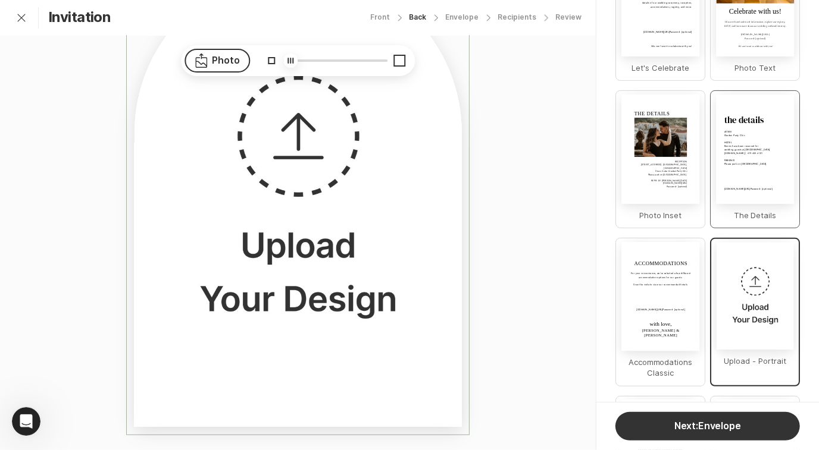
click at [731, 159] on div "[DOMAIN_NAME][URL] Password: [optional] ATTIRE Garden Party Chic HOTEL Rooms ha…" at bounding box center [755, 149] width 78 height 109
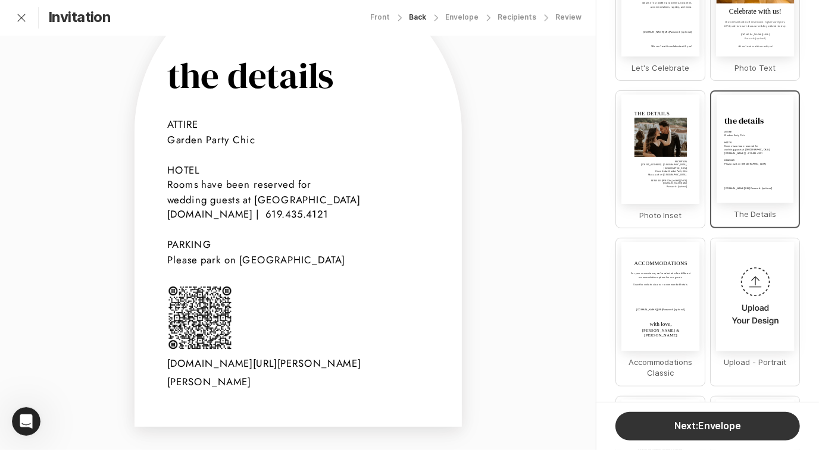
scroll to position [87, 0]
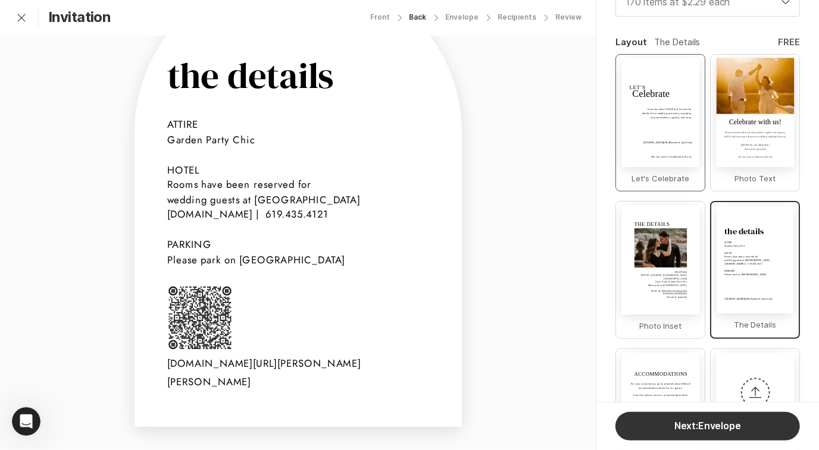
click at [676, 145] on div "[DOMAIN_NAME][URL] Password: [optional]" at bounding box center [667, 143] width 48 height 4
